Goal: Transaction & Acquisition: Download file/media

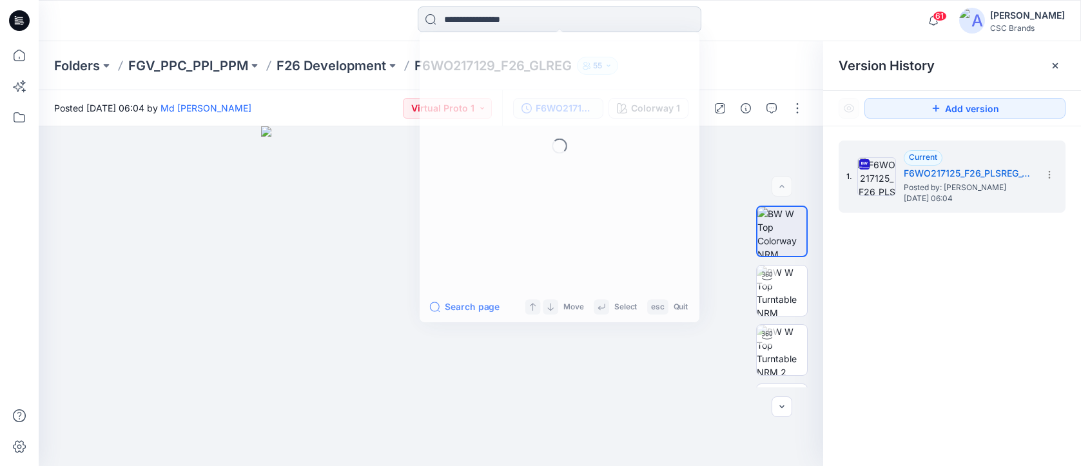
click at [476, 18] on input at bounding box center [560, 19] width 284 height 26
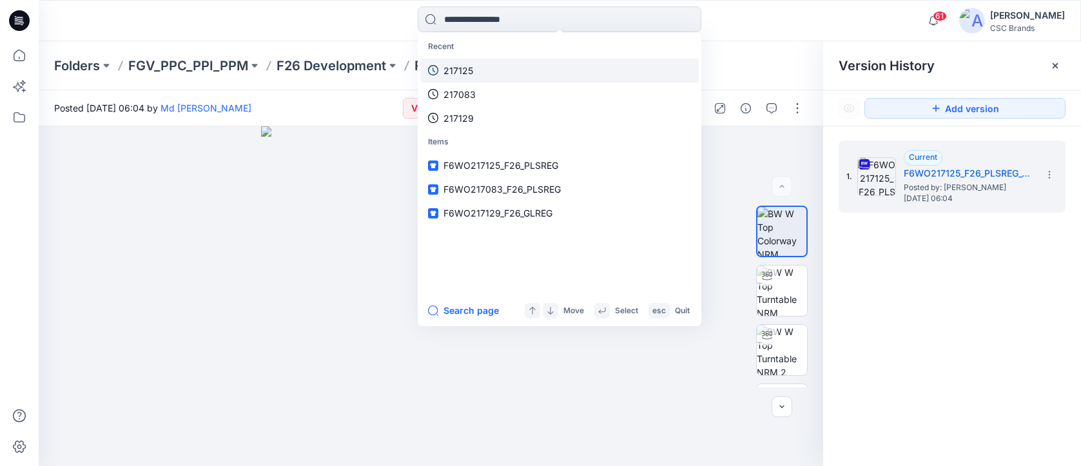
click at [463, 72] on p "217125" at bounding box center [459, 71] width 30 height 14
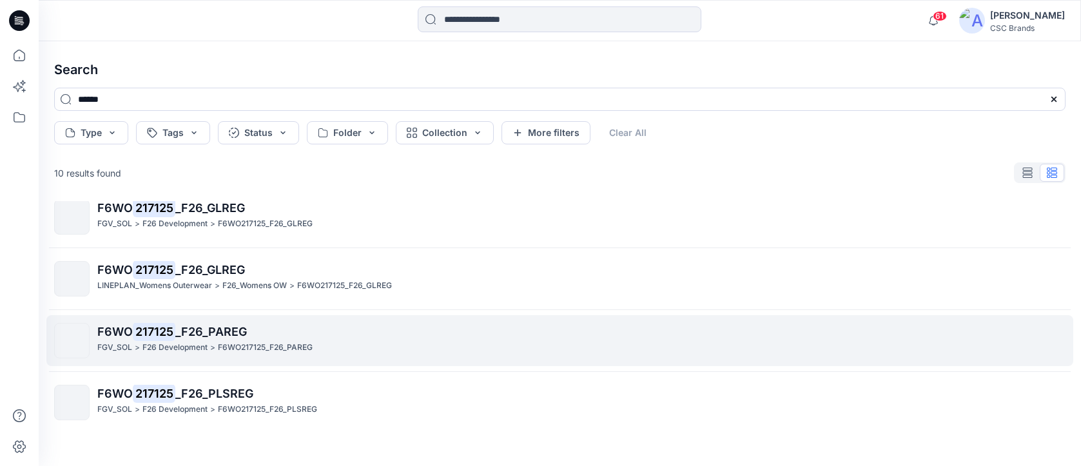
scroll to position [19, 0]
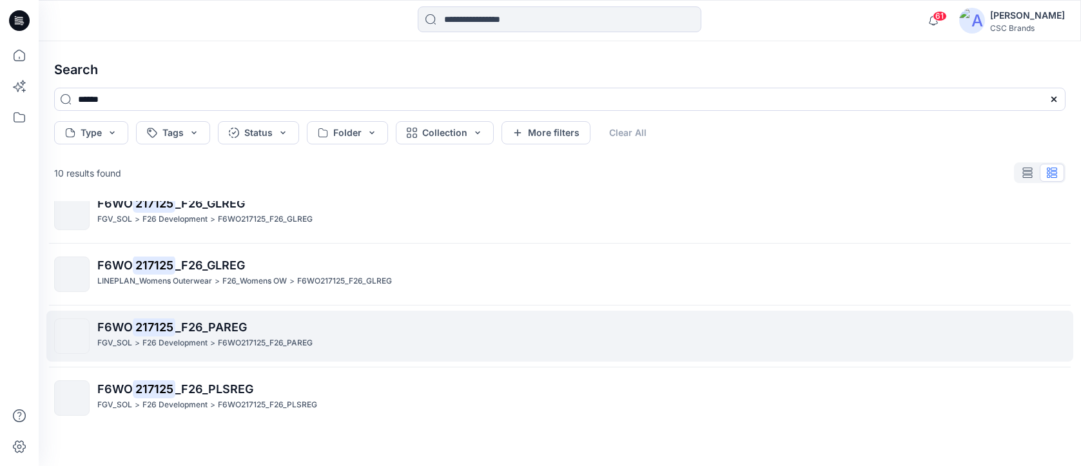
click at [191, 332] on span "_F26_PAREG" at bounding box center [211, 327] width 72 height 14
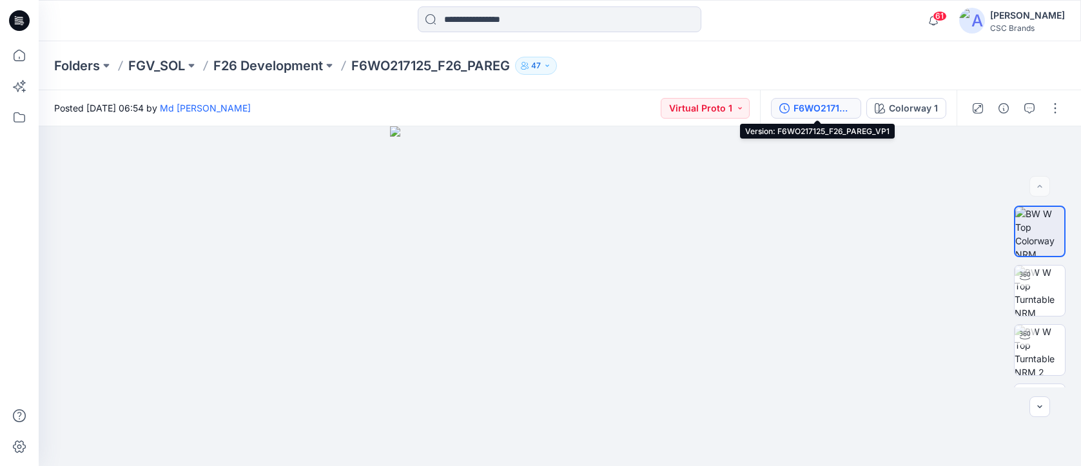
click at [838, 107] on div "F6WO217125_F26_PAREG_VP1" at bounding box center [823, 108] width 59 height 14
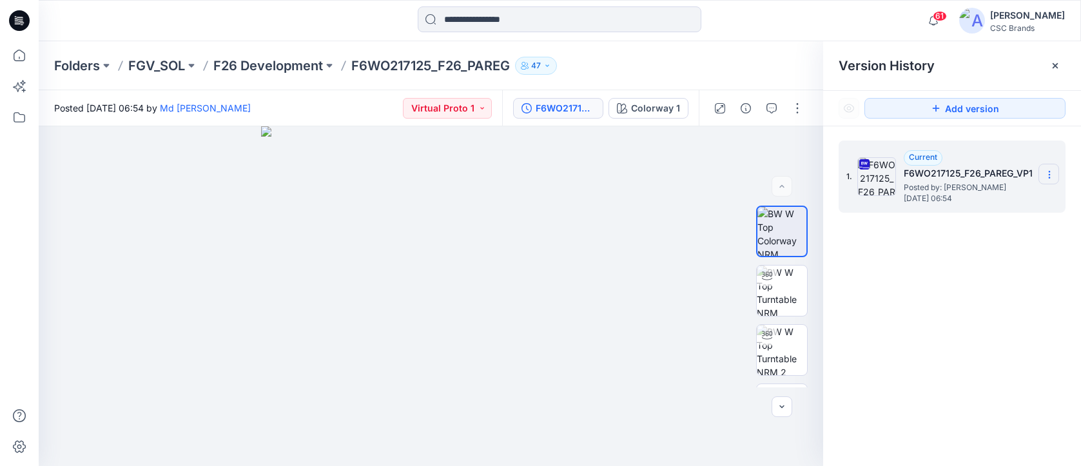
click at [1049, 176] on icon at bounding box center [1049, 175] width 10 height 10
click at [1030, 199] on span "Download Source BW File" at bounding box center [984, 199] width 108 height 15
